Goal: Communication & Community: Answer question/provide support

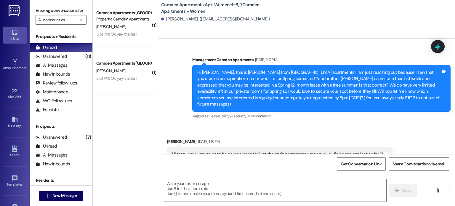
scroll to position [6874, 0]
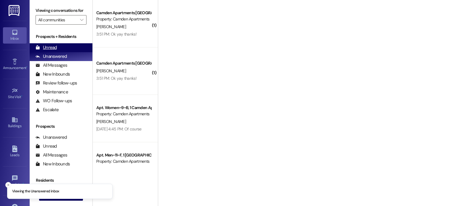
click at [61, 49] on div "Unread (0)" at bounding box center [61, 47] width 63 height 9
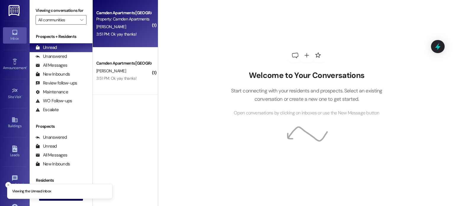
click at [120, 36] on div "3:51 PM: Ok yay thanks! 3:51 PM: Ok yay thanks!" at bounding box center [116, 33] width 40 height 5
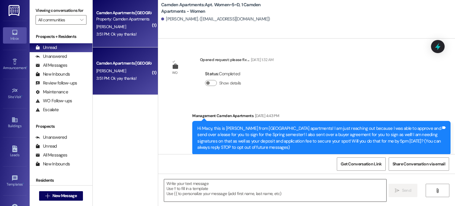
scroll to position [10935, 0]
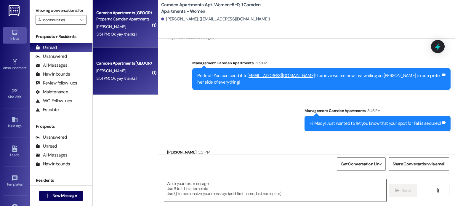
click at [246, 190] on textarea at bounding box center [275, 190] width 222 height 22
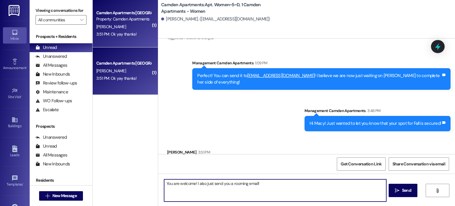
type textarea "You are welcome! I also just send you a rooming email!"
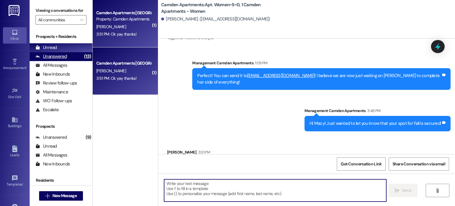
click at [64, 59] on div "Unanswered" at bounding box center [51, 56] width 31 height 6
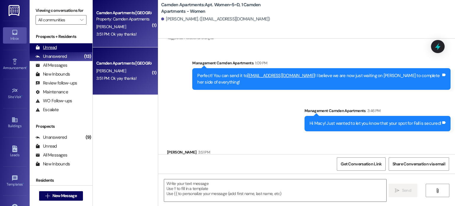
click at [67, 49] on div "Unread (0)" at bounding box center [61, 47] width 63 height 9
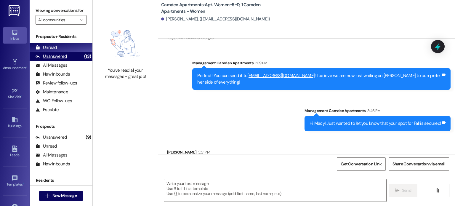
click at [35, 59] on div "Unanswered (13)" at bounding box center [61, 56] width 63 height 9
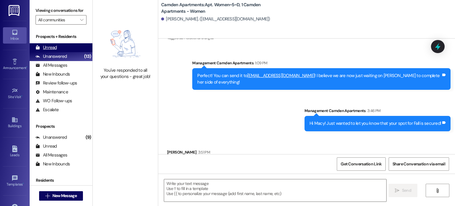
click at [49, 47] on div "Unread" at bounding box center [46, 47] width 21 height 6
